Goal: Information Seeking & Learning: Learn about a topic

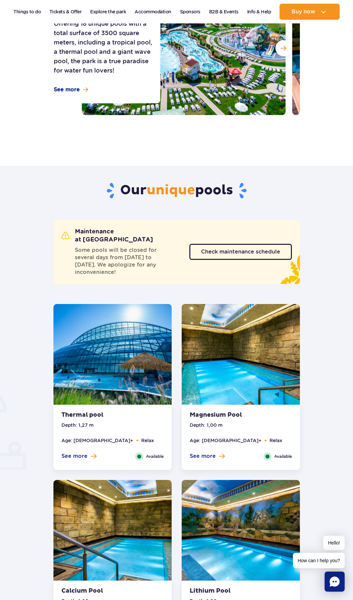
scroll to position [100, 0]
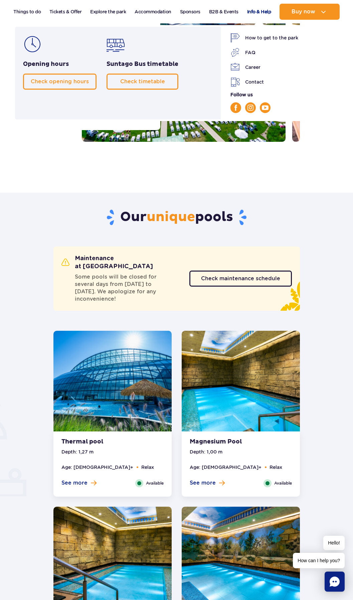
click at [250, 15] on link "Info & Help" at bounding box center [259, 12] width 24 height 16
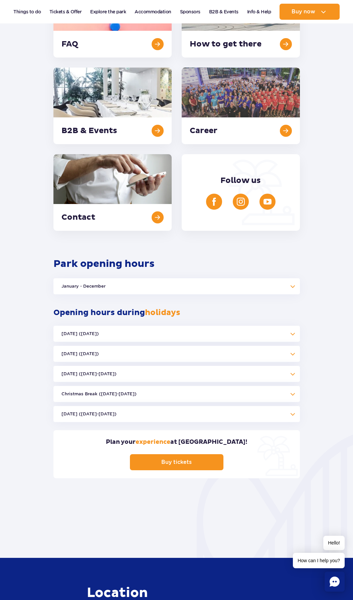
scroll to position [234, 0]
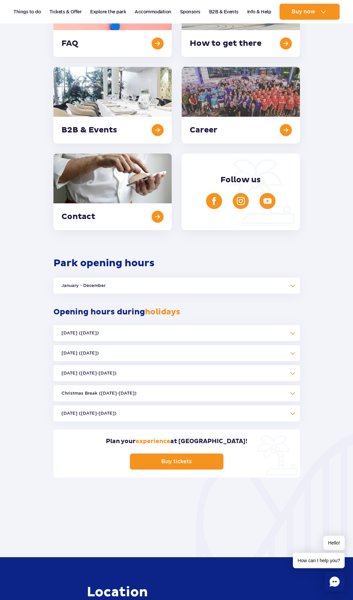
click at [208, 282] on button "January - December" at bounding box center [177, 286] width 247 height 16
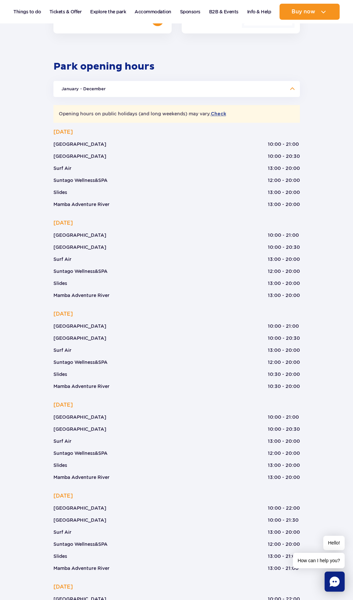
scroll to position [435, 0]
